Goal: Task Accomplishment & Management: Use online tool/utility

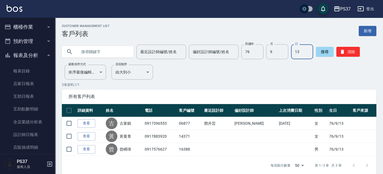
scroll to position [50, 0]
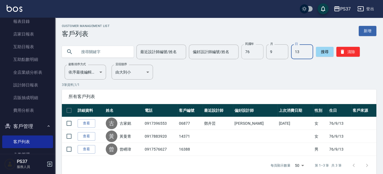
click at [245, 55] on input "76" at bounding box center [252, 51] width 22 height 15
type input "76"
type input "09"
type input "13"
click at [353, 54] on button "清除" at bounding box center [347, 52] width 23 height 10
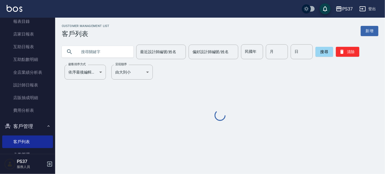
click at [99, 47] on input "text" at bounding box center [103, 51] width 52 height 15
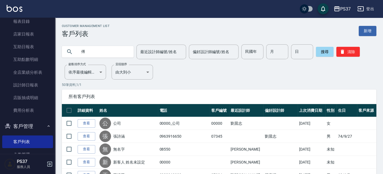
type input "傅"
